Goal: Information Seeking & Learning: Learn about a topic

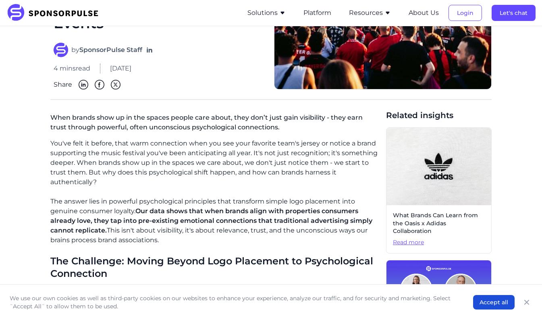
scroll to position [122, 0]
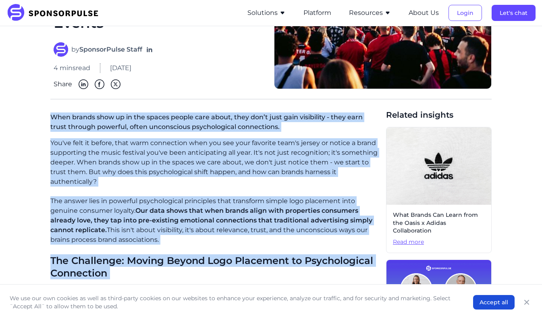
drag, startPoint x: 51, startPoint y: 116, endPoint x: 256, endPoint y: 269, distance: 255.5
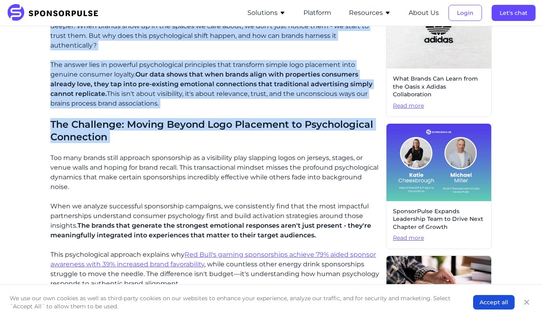
scroll to position [317, 0]
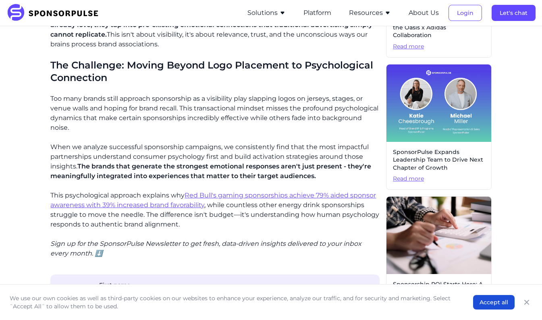
drag, startPoint x: 182, startPoint y: 226, endPoint x: 87, endPoint y: 90, distance: 166.1
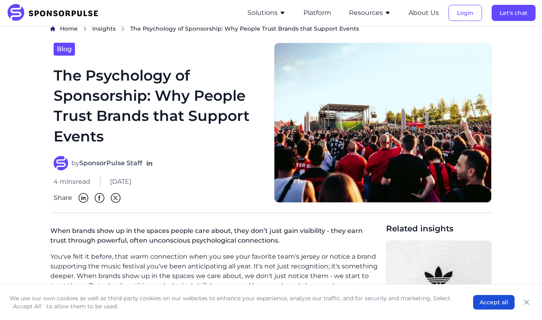
scroll to position [14, 0]
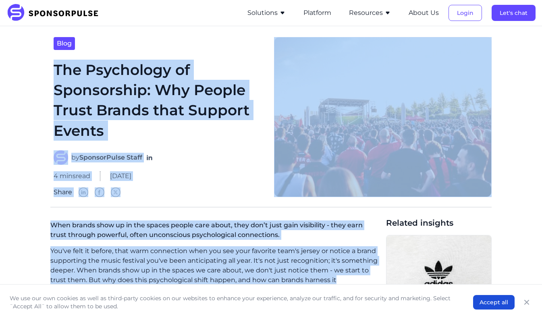
drag, startPoint x: 56, startPoint y: 68, endPoint x: 339, endPoint y: 278, distance: 352.5
drag, startPoint x: 339, startPoint y: 278, endPoint x: 274, endPoint y: 262, distance: 66.8
copy article "The Psychology of Sponsorship: Why People Trust Brands that Support Events by S…"
click at [234, 186] on div "by SponsorPulse Staff 4 mins read [DATE] Share" at bounding box center [159, 173] width 211 height 47
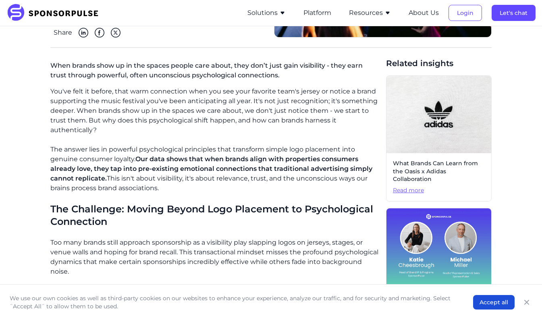
scroll to position [213, 0]
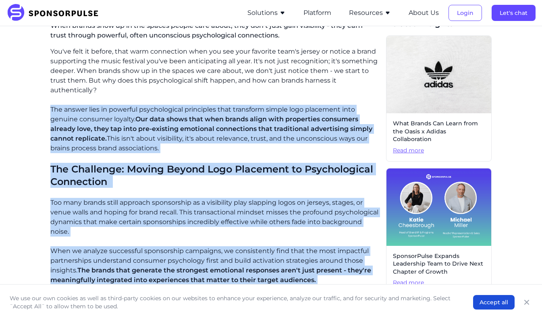
drag, startPoint x: 51, startPoint y: 110, endPoint x: 314, endPoint y: 281, distance: 313.8
copy div "Lor ipsumd sita co adipisci elitseddoeius temporinci utla etdolorem aliqua enim…"
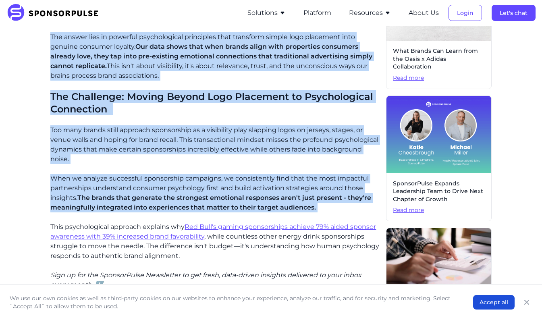
scroll to position [361, 0]
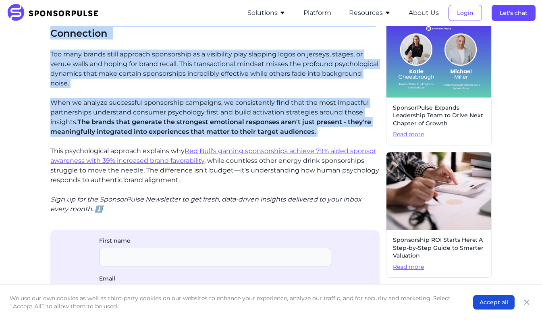
drag, startPoint x: 51, startPoint y: 149, endPoint x: 183, endPoint y: 180, distance: 135.8
click at [183, 180] on p "This psychological approach explains why Red Bull's gaming sponsorships achieve…" at bounding box center [214, 165] width 329 height 39
drag, startPoint x: 183, startPoint y: 180, endPoint x: 147, endPoint y: 153, distance: 45.7
copy p "This psychological approach explains why Red Bull's gaming sponsorships achieve…"
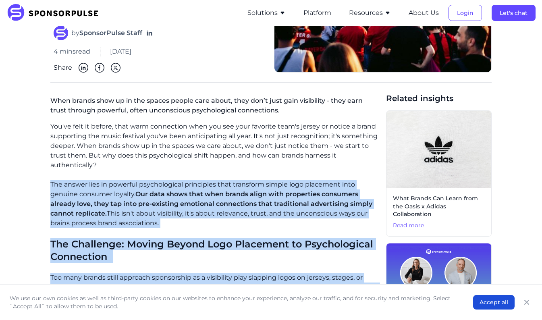
scroll to position [137, 0]
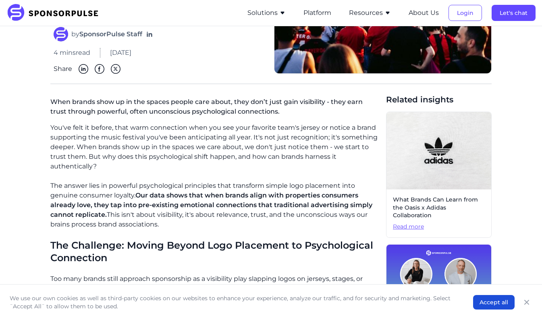
click at [99, 167] on p "You've felt it before, that warm connection when you see your favorite team's j…" at bounding box center [214, 147] width 329 height 48
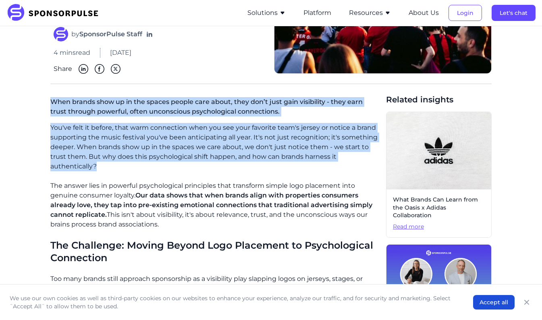
drag, startPoint x: 97, startPoint y: 165, endPoint x: 38, endPoint y: 105, distance: 84.3
drag, startPoint x: 44, startPoint y: 107, endPoint x: 111, endPoint y: 134, distance: 72.1
copy div "When brands show up in the spaces people care about, they don’t just gain visib…"
